Goal: Complete application form: Complete application form

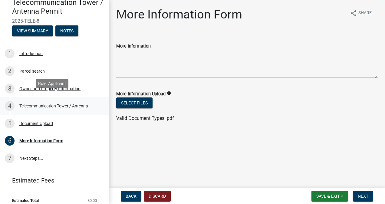
scroll to position [59, 0]
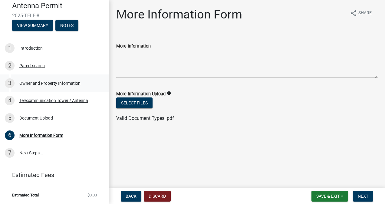
click at [35, 84] on div "Owner and Property Information" at bounding box center [49, 83] width 61 height 4
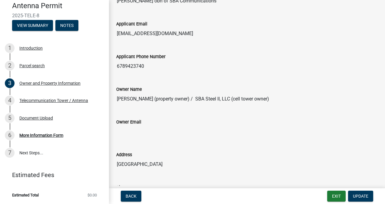
scroll to position [121, 0]
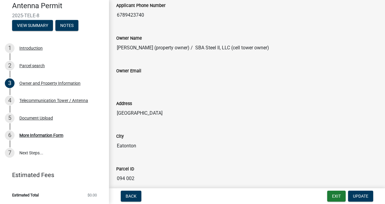
click at [230, 107] on input "[GEOGRAPHIC_DATA]" at bounding box center [246, 113] width 261 height 12
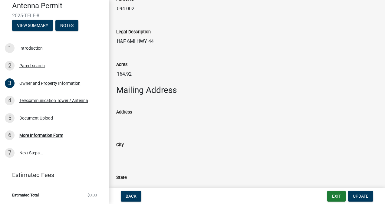
scroll to position [303, 0]
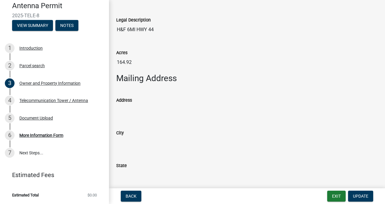
click at [139, 108] on input "Address" at bounding box center [246, 110] width 261 height 12
click at [139, 106] on input "Address" at bounding box center [246, 110] width 261 height 12
click at [129, 108] on input "Address" at bounding box center [246, 110] width 261 height 12
click at [363, 195] on span "Update" at bounding box center [360, 196] width 15 height 5
click at [131, 109] on input "Address" at bounding box center [246, 110] width 261 height 12
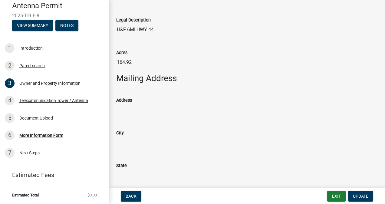
click at [130, 108] on input "Address" at bounding box center [246, 110] width 261 height 12
click at [140, 106] on input "Address" at bounding box center [246, 110] width 261 height 12
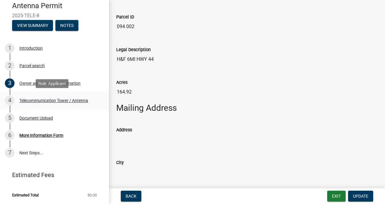
scroll to position [272, 0]
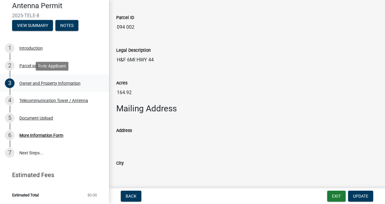
click at [70, 84] on div "Owner and Property Information" at bounding box center [49, 83] width 61 height 4
click at [130, 134] on input "Address" at bounding box center [246, 140] width 261 height 12
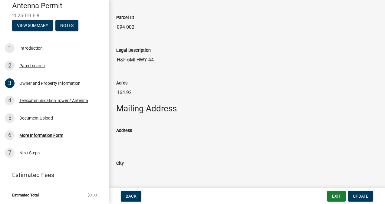
click at [127, 138] on input "Address" at bounding box center [246, 140] width 261 height 12
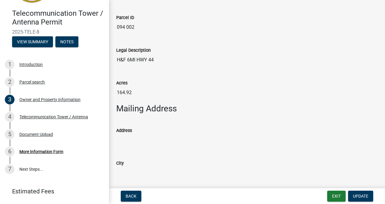
scroll to position [29, 0]
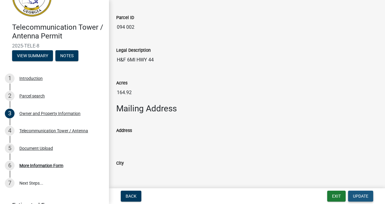
click at [365, 195] on span "Update" at bounding box center [360, 196] width 15 height 5
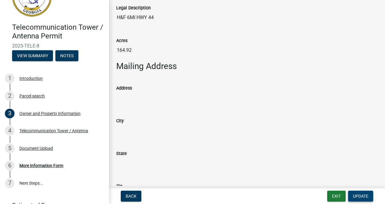
scroll to position [333, 0]
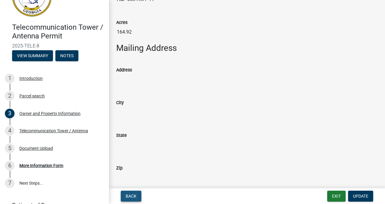
click at [133, 194] on span "Back" at bounding box center [131, 196] width 11 height 5
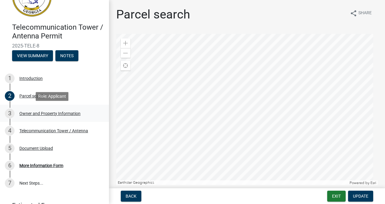
click at [57, 111] on div "Owner and Property Information" at bounding box center [49, 113] width 61 height 4
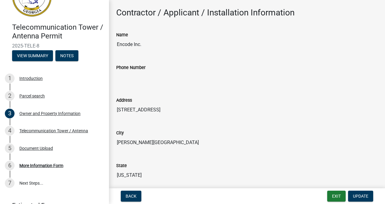
scroll to position [514, 0]
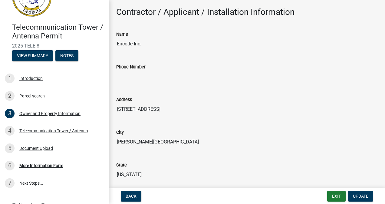
click at [192, 107] on input "[STREET_ADDRESS]" at bounding box center [246, 109] width 261 height 12
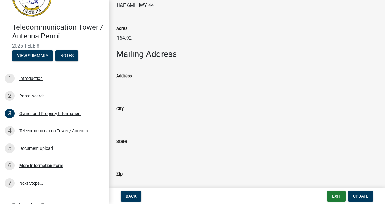
scroll to position [303, 0]
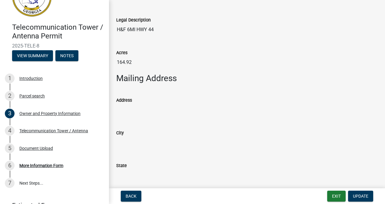
click at [158, 104] on input "Address" at bounding box center [246, 110] width 261 height 12
click at [136, 138] on input "City" at bounding box center [246, 142] width 261 height 12
click at [136, 141] on input "City" at bounding box center [246, 142] width 261 height 12
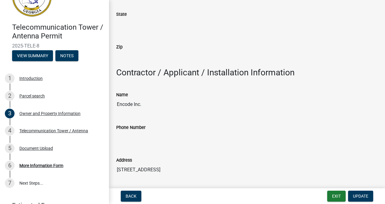
scroll to position [484, 0]
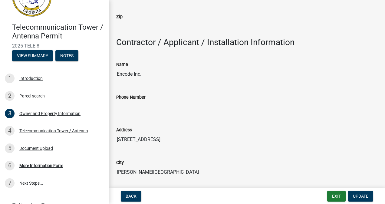
click at [133, 77] on input "Encode Inc." at bounding box center [246, 74] width 261 height 12
click at [132, 105] on input "Phone Number" at bounding box center [246, 107] width 261 height 12
click at [129, 105] on input "Phone Number" at bounding box center [246, 107] width 261 height 12
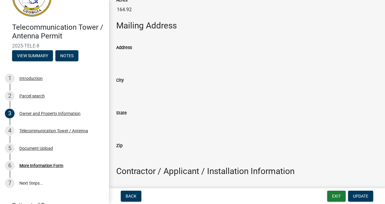
scroll to position [363, 0]
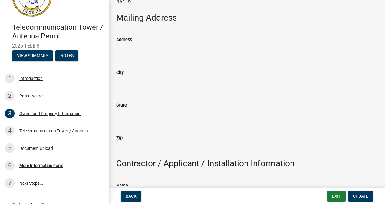
click at [141, 48] on input "Address" at bounding box center [246, 49] width 261 height 12
click at [134, 47] on input "Address" at bounding box center [246, 49] width 261 height 12
click at [134, 80] on input "City" at bounding box center [246, 82] width 261 height 12
click at [136, 49] on input "Address" at bounding box center [246, 49] width 261 height 12
click at [136, 44] on input "Address" at bounding box center [246, 49] width 261 height 12
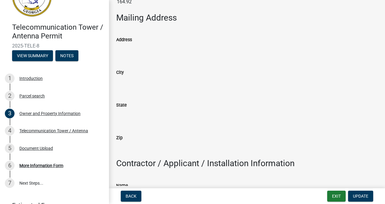
click at [137, 48] on input "Address" at bounding box center [246, 49] width 261 height 12
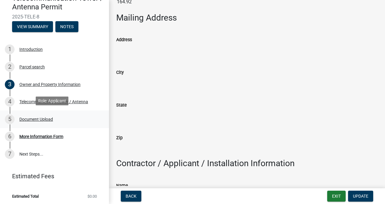
scroll to position [59, 0]
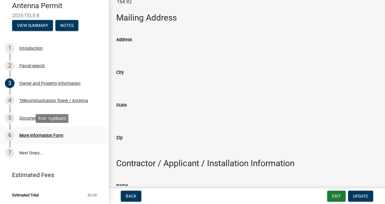
click at [37, 136] on div "More Information Form" at bounding box center [41, 135] width 44 height 4
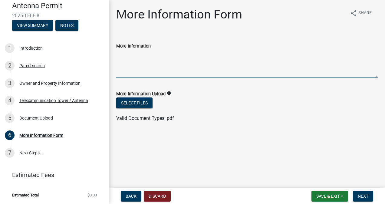
click at [132, 71] on textarea "More Information" at bounding box center [246, 64] width 261 height 28
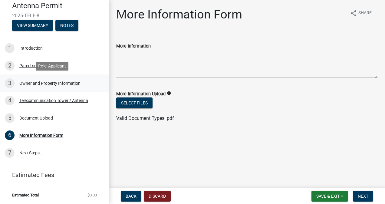
click at [51, 82] on div "Owner and Property Information" at bounding box center [49, 83] width 61 height 4
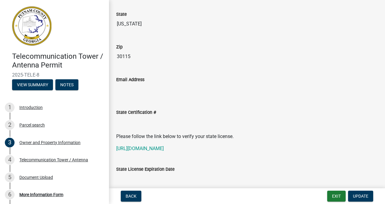
scroll to position [666, 0]
click at [129, 115] on input "State Certification #" at bounding box center [246, 121] width 261 height 12
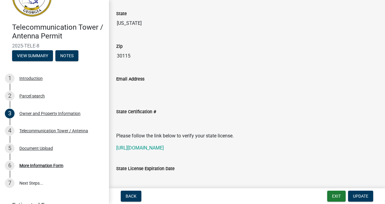
click at [134, 115] on input "State Certification #" at bounding box center [246, 121] width 261 height 12
click at [130, 116] on input "State Certification #" at bounding box center [246, 121] width 261 height 12
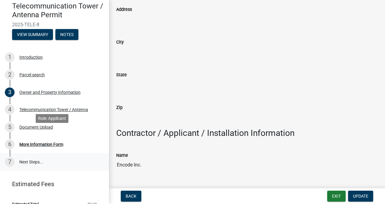
scroll to position [59, 0]
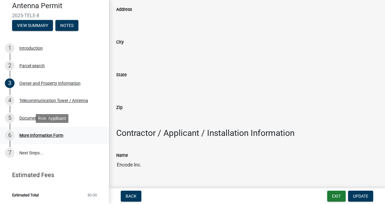
click at [39, 134] on div "More Information Form" at bounding box center [41, 135] width 44 height 4
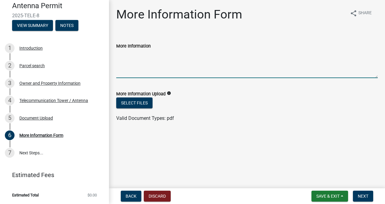
click at [155, 52] on textarea "More Information" at bounding box center [246, 64] width 261 height 28
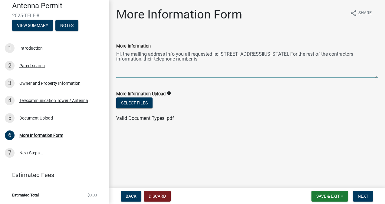
paste textarea "[PHONE_NUMBER]"
paste textarea "[PERSON_NAME] <[PERSON_NAME][EMAIL_ADDRESS][DOMAIN_NAME]>"
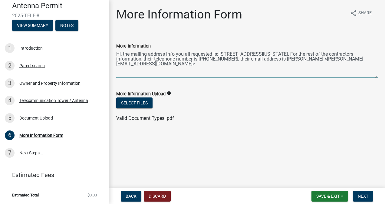
drag, startPoint x: 336, startPoint y: 59, endPoint x: 309, endPoint y: 61, distance: 27.0
click at [309, 61] on textarea "Hi, the mailing address info you all requested is: [STREET_ADDRESS][US_STATE]. …" at bounding box center [246, 64] width 261 height 28
drag, startPoint x: 124, startPoint y: 63, endPoint x: 129, endPoint y: 70, distance: 8.1
click at [126, 66] on textarea "Hi, the mailing address info you all requested is: [STREET_ADDRESS][US_STATE]. …" at bounding box center [246, 64] width 261 height 28
click at [119, 62] on textarea "Hi, the mailing address info you all requested is: [STREET_ADDRESS][US_STATE]. …" at bounding box center [246, 64] width 261 height 28
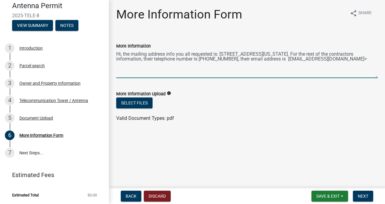
click at [187, 64] on textarea "Hi, the mailing address info you all requested is: [STREET_ADDRESS][US_STATE]. …" at bounding box center [246, 64] width 261 height 28
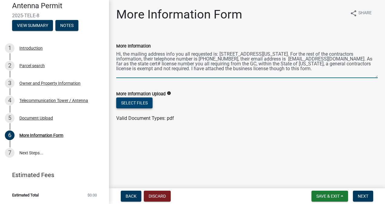
type textarea "Hi, the mailing address info you all requested is: [STREET_ADDRESS][US_STATE]. …"
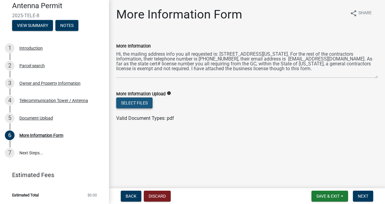
click at [136, 100] on button "Select files" at bounding box center [134, 102] width 36 height 11
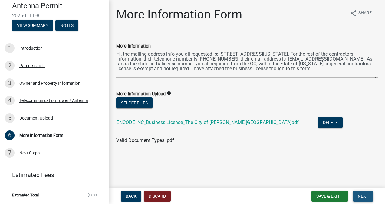
click at [364, 195] on span "Next" at bounding box center [363, 196] width 11 height 5
